Goal: Information Seeking & Learning: Find specific fact

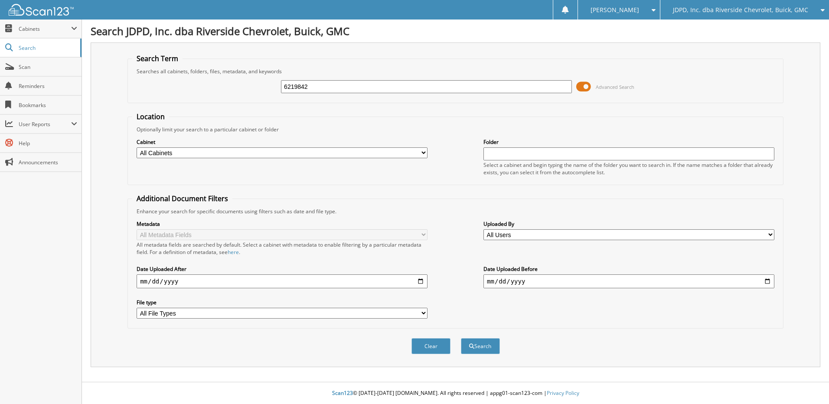
type input "6219842"
click at [461, 338] on button "Search" at bounding box center [480, 346] width 39 height 16
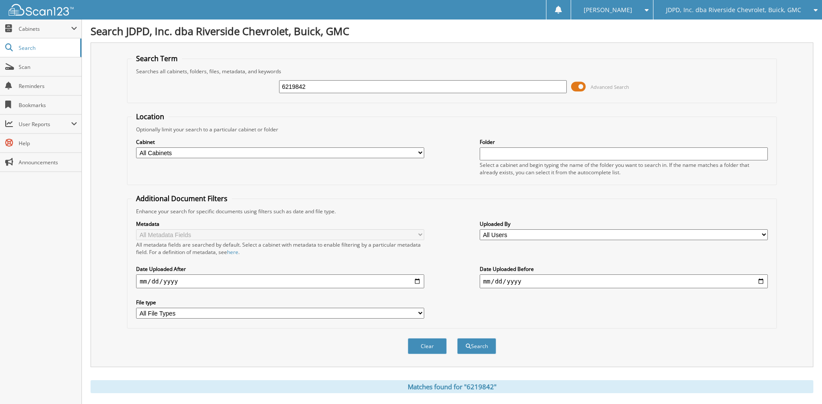
scroll to position [134, 0]
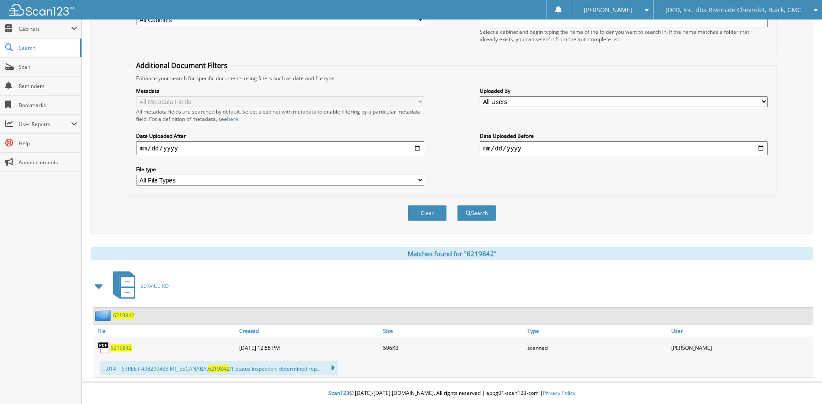
click at [115, 310] on div "6219842" at bounding box center [113, 315] width 41 height 11
click at [122, 313] on span "6219842" at bounding box center [123, 315] width 21 height 7
